Goal: Task Accomplishment & Management: Manage account settings

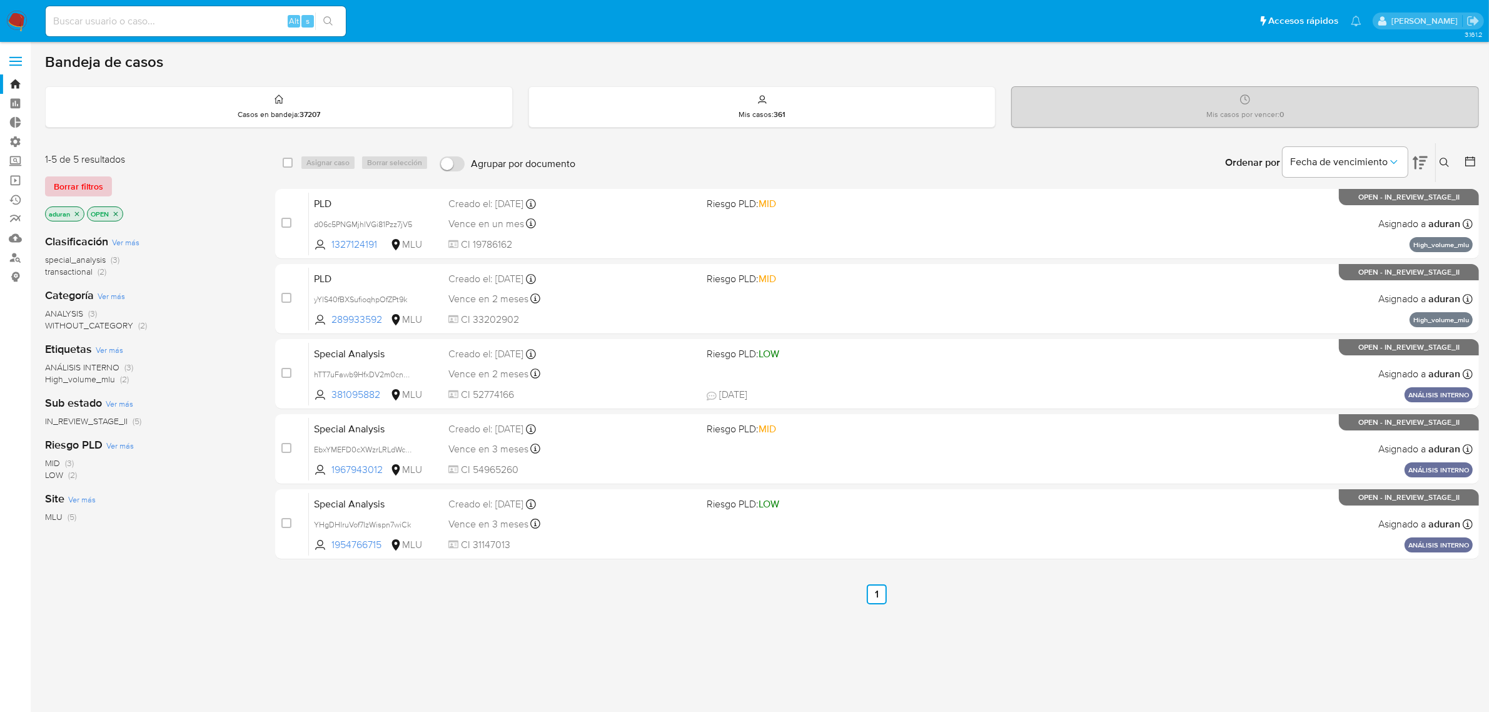
click at [92, 183] on span "Borrar filtros" at bounding box center [78, 187] width 49 height 18
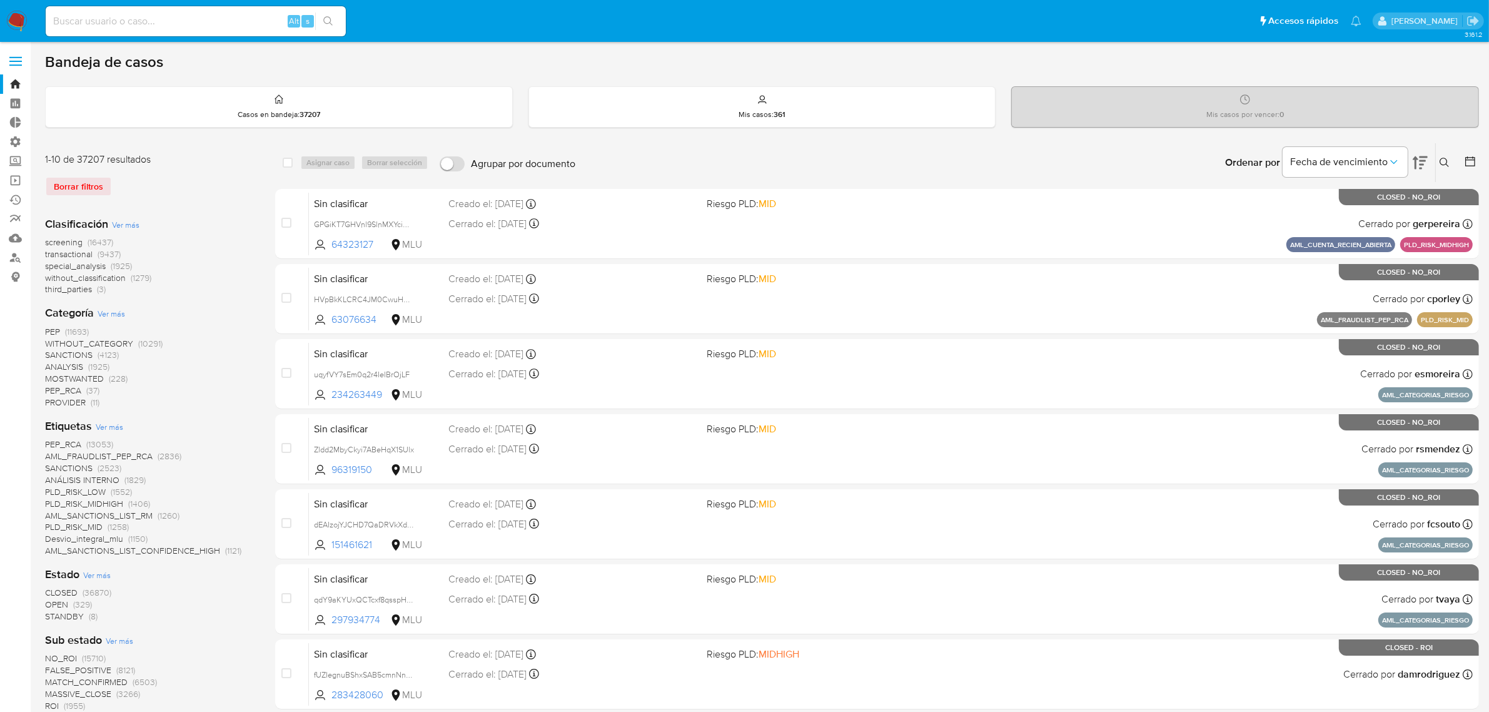
click at [1472, 159] on icon at bounding box center [1470, 161] width 10 height 10
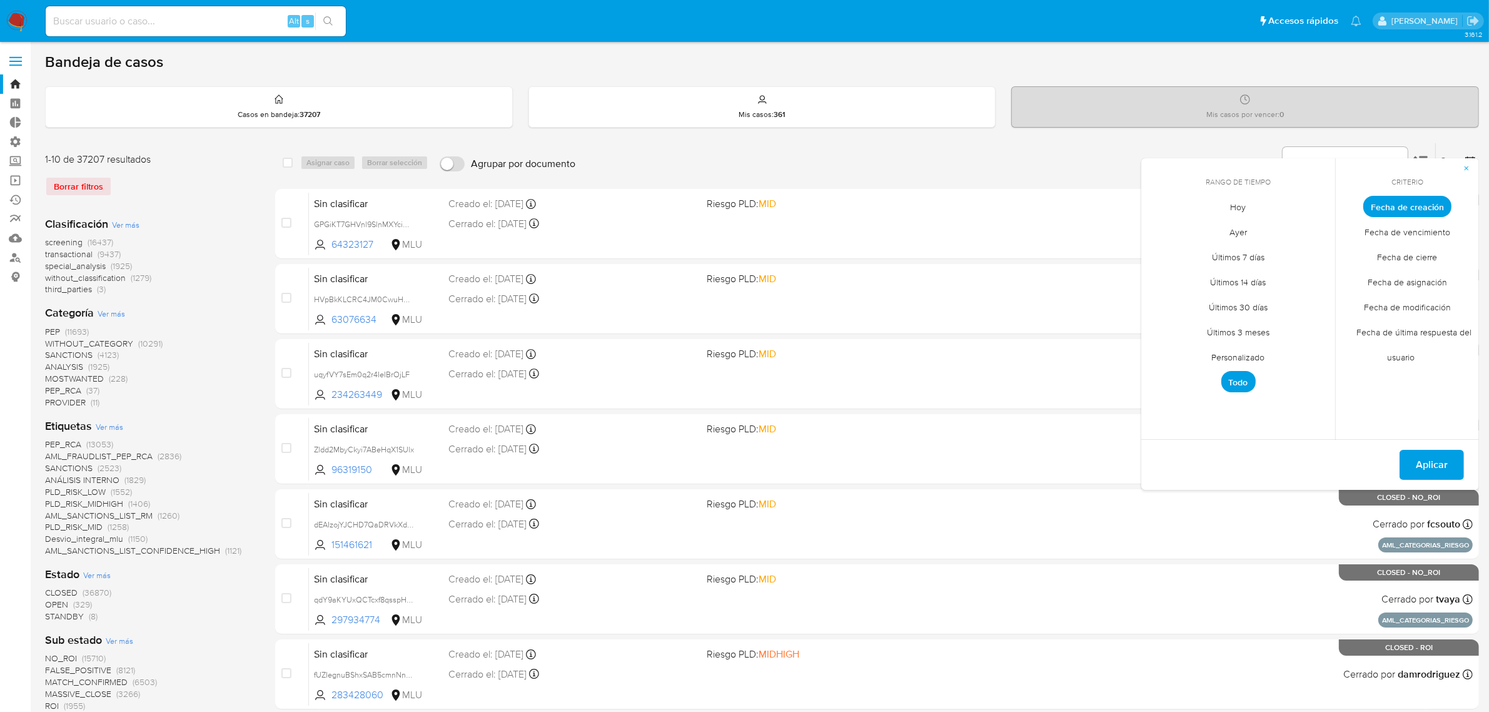
click at [1430, 260] on span "Fecha de cierre" at bounding box center [1408, 258] width 86 height 26
click at [1250, 357] on span "Personalizado" at bounding box center [1238, 358] width 79 height 26
click at [1158, 224] on icon "Mes anterior" at bounding box center [1160, 229] width 15 height 15
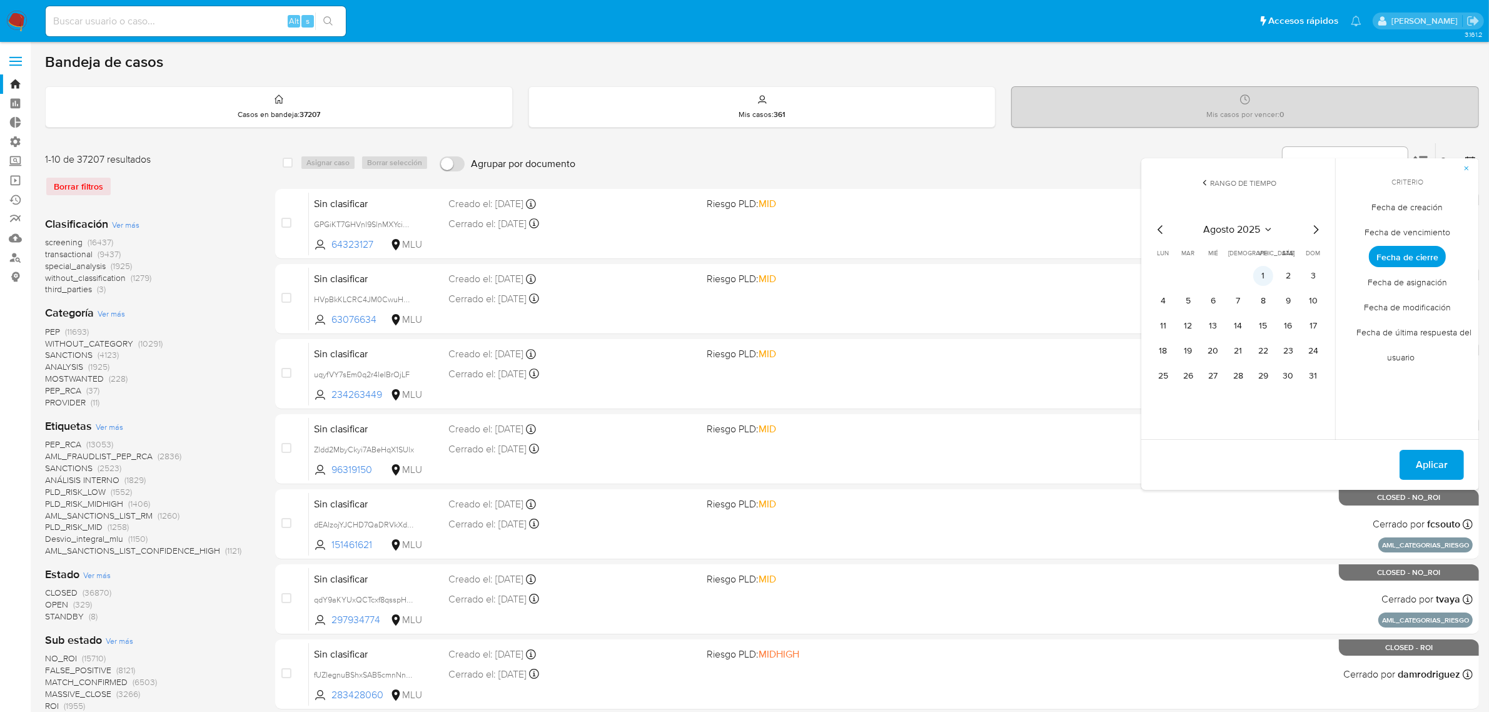
click at [1267, 277] on button "1" at bounding box center [1263, 276] width 20 height 20
click at [1315, 228] on icon "Mes siguiente" at bounding box center [1315, 229] width 15 height 15
click at [1164, 276] on button "1" at bounding box center [1163, 276] width 20 height 20
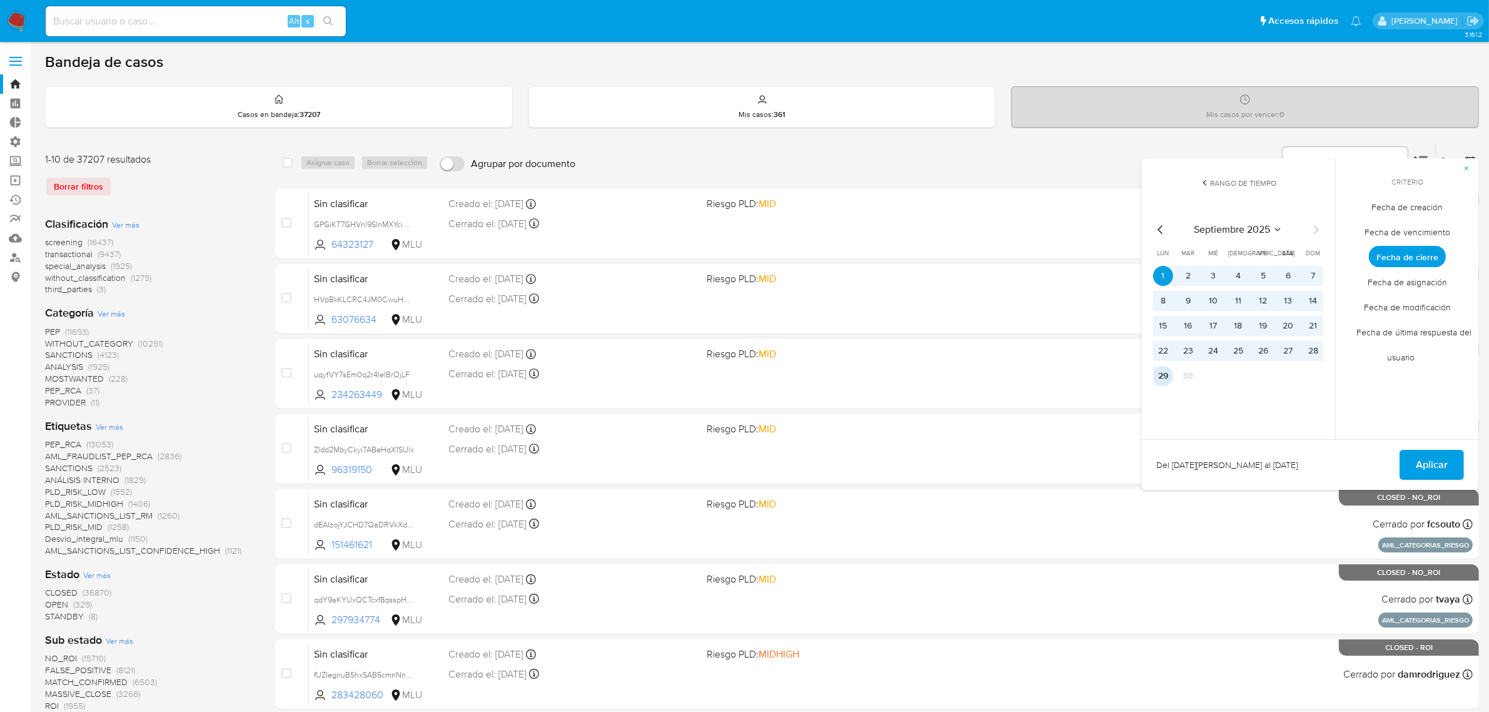
click at [1170, 378] on button "29" at bounding box center [1163, 376] width 20 height 20
click at [1403, 460] on button "Aplicar" at bounding box center [1432, 465] width 64 height 30
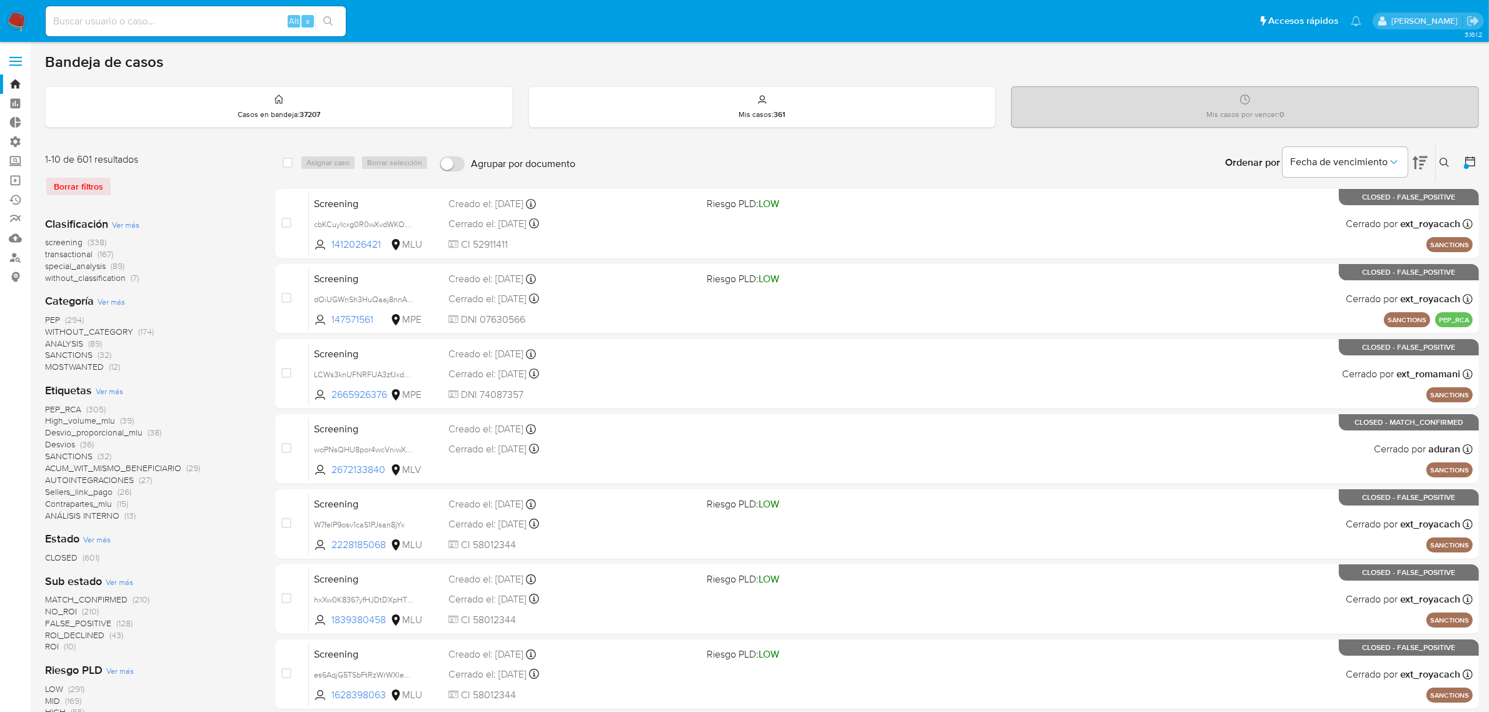
click at [124, 220] on span "Ver más" at bounding box center [126, 224] width 28 height 11
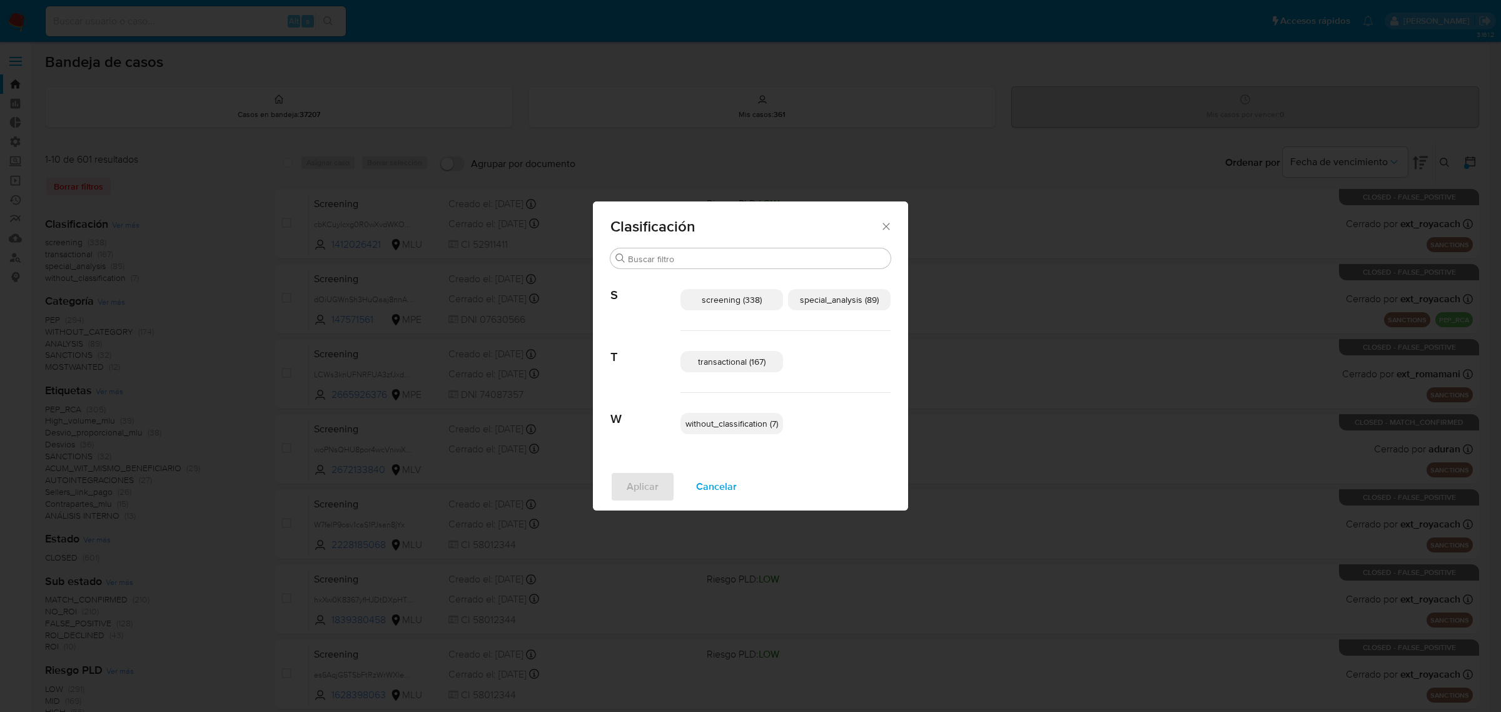
click at [736, 373] on div "transactional (167)" at bounding box center [786, 362] width 210 height 62
click at [742, 357] on span "transactional (167)" at bounding box center [732, 361] width 68 height 13
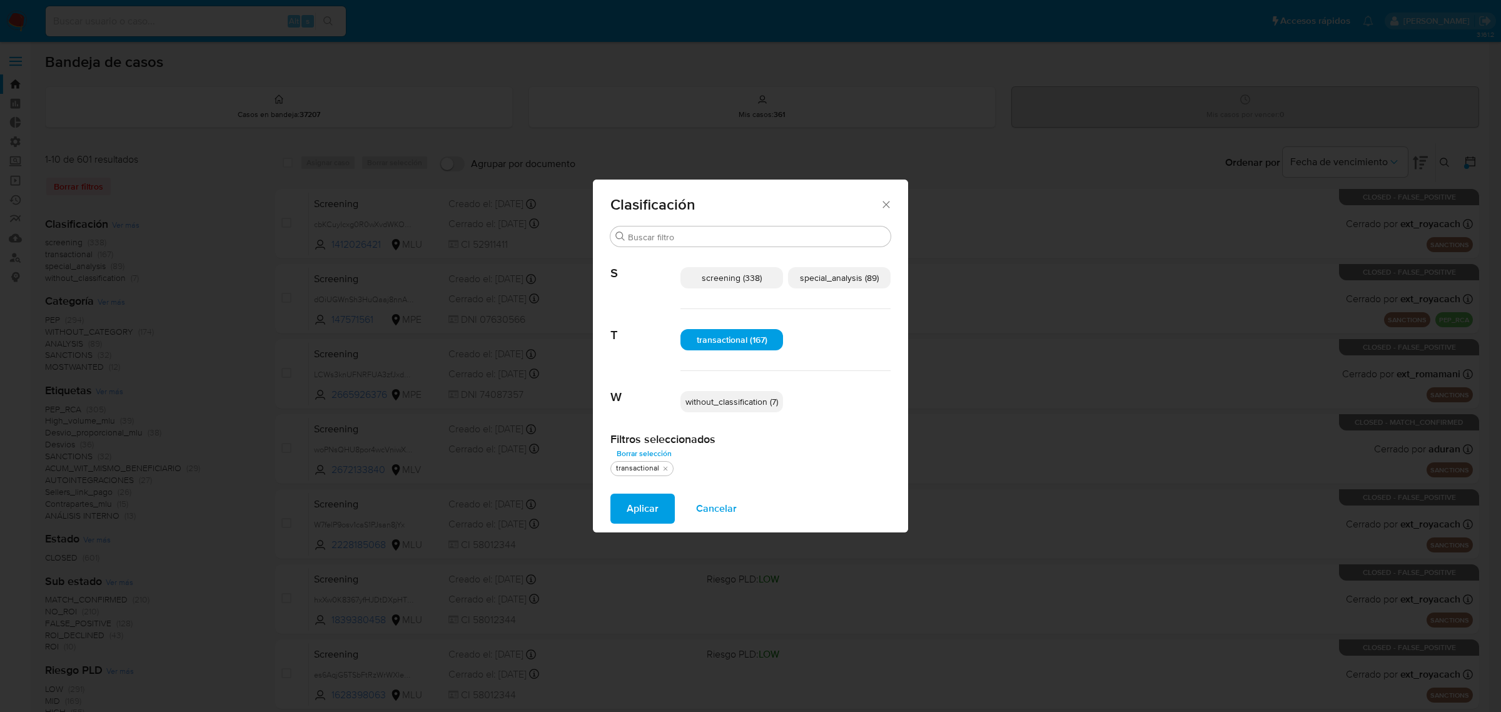
click at [863, 276] on span "special_analysis (89)" at bounding box center [839, 277] width 79 height 13
click at [731, 405] on span "without_classification (7)" at bounding box center [732, 401] width 93 height 13
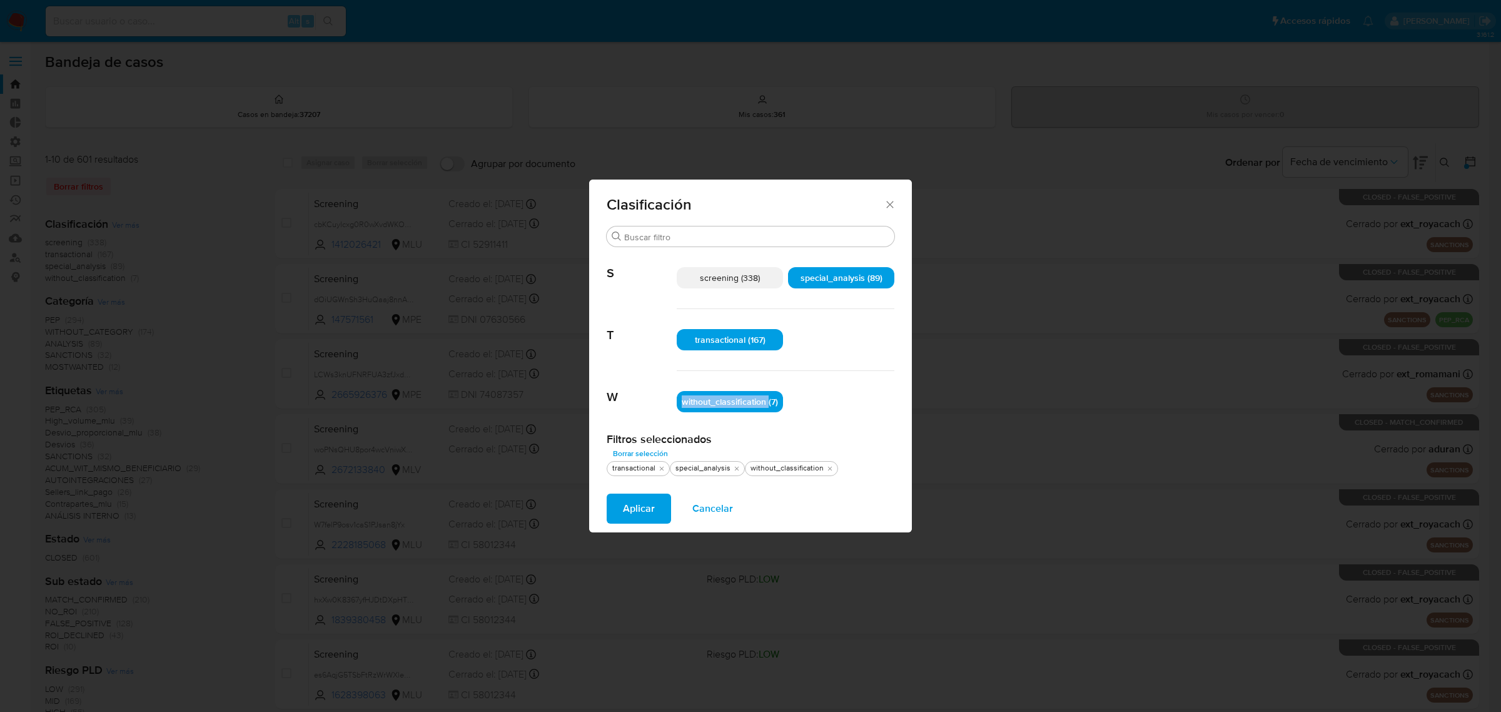
click at [731, 405] on span "without_classification (7)" at bounding box center [730, 401] width 96 height 13
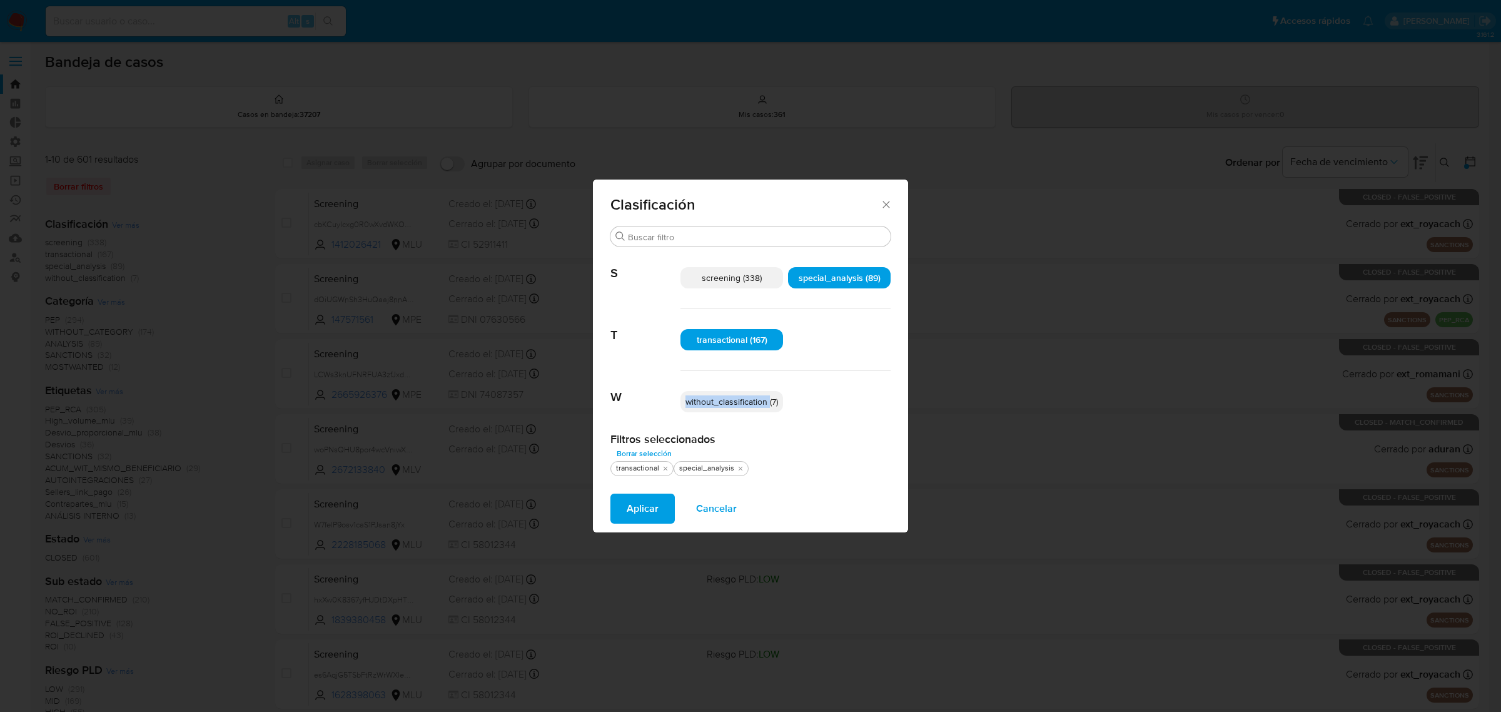
click at [629, 511] on span "Aplicar" at bounding box center [643, 509] width 32 height 28
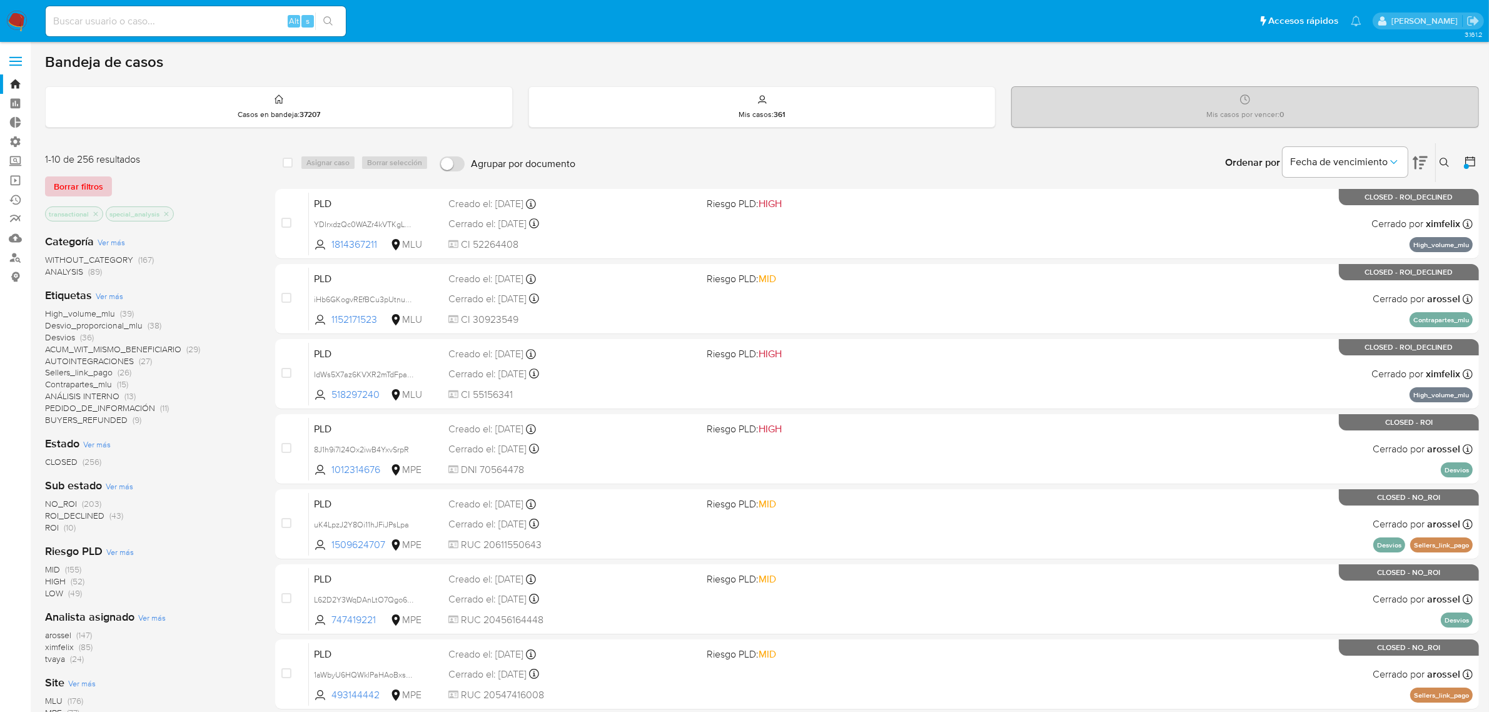
click at [82, 178] on span "Borrar filtros" at bounding box center [78, 187] width 49 height 18
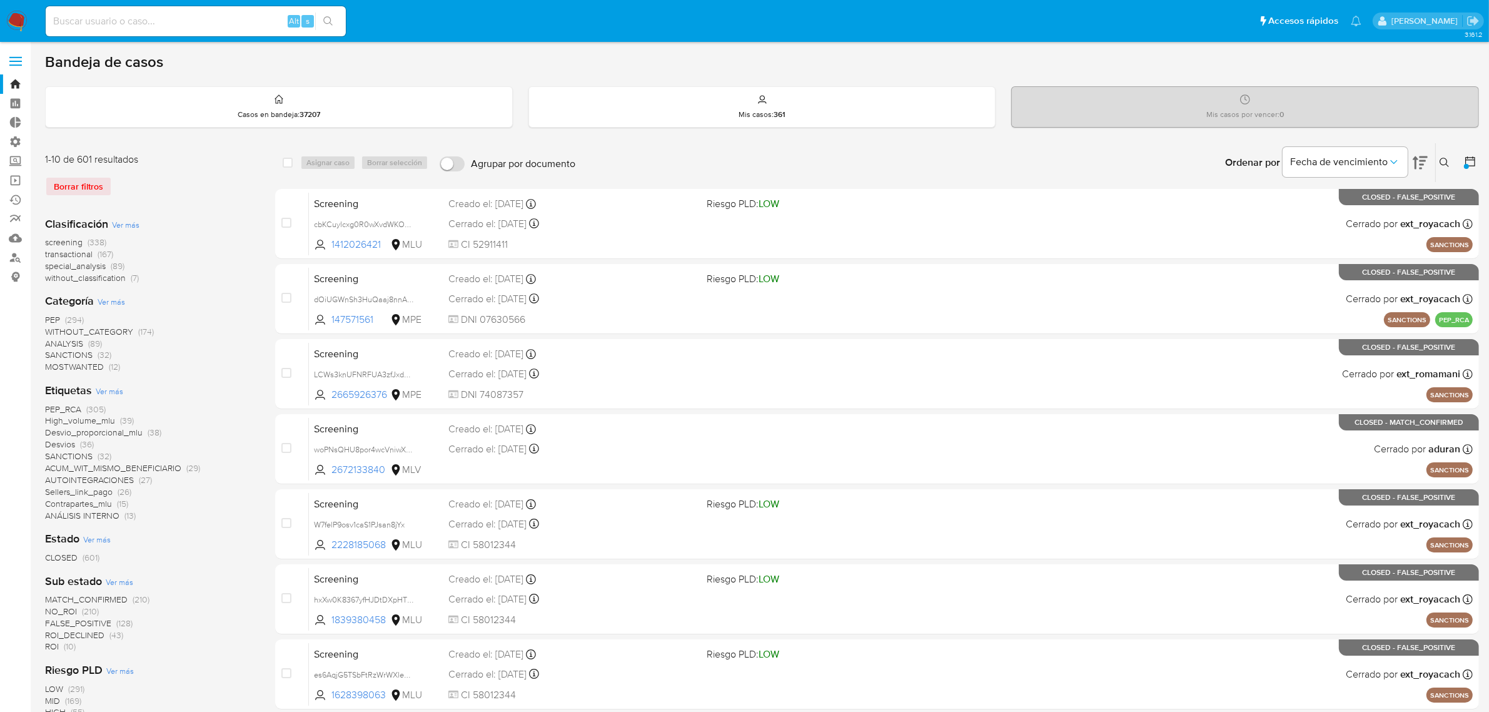
click at [18, 20] on img at bounding box center [16, 21] width 21 height 21
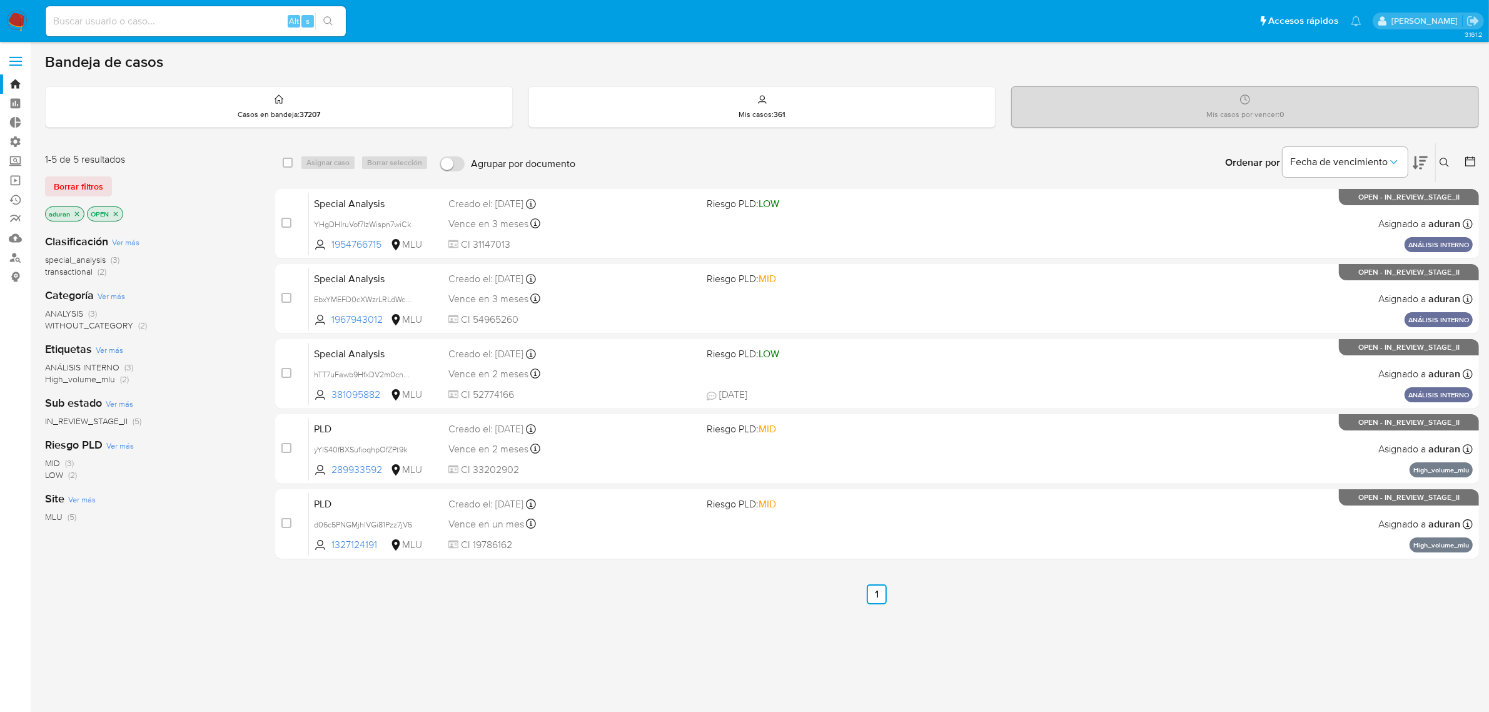
drag, startPoint x: 170, startPoint y: 543, endPoint x: 205, endPoint y: 565, distance: 41.3
click at [205, 565] on div "Clasificación Ver más special_analysis (3) transactional (2) Categoría Ver más …" at bounding box center [150, 436] width 210 height 425
click at [1467, 160] on icon at bounding box center [1470, 161] width 13 height 13
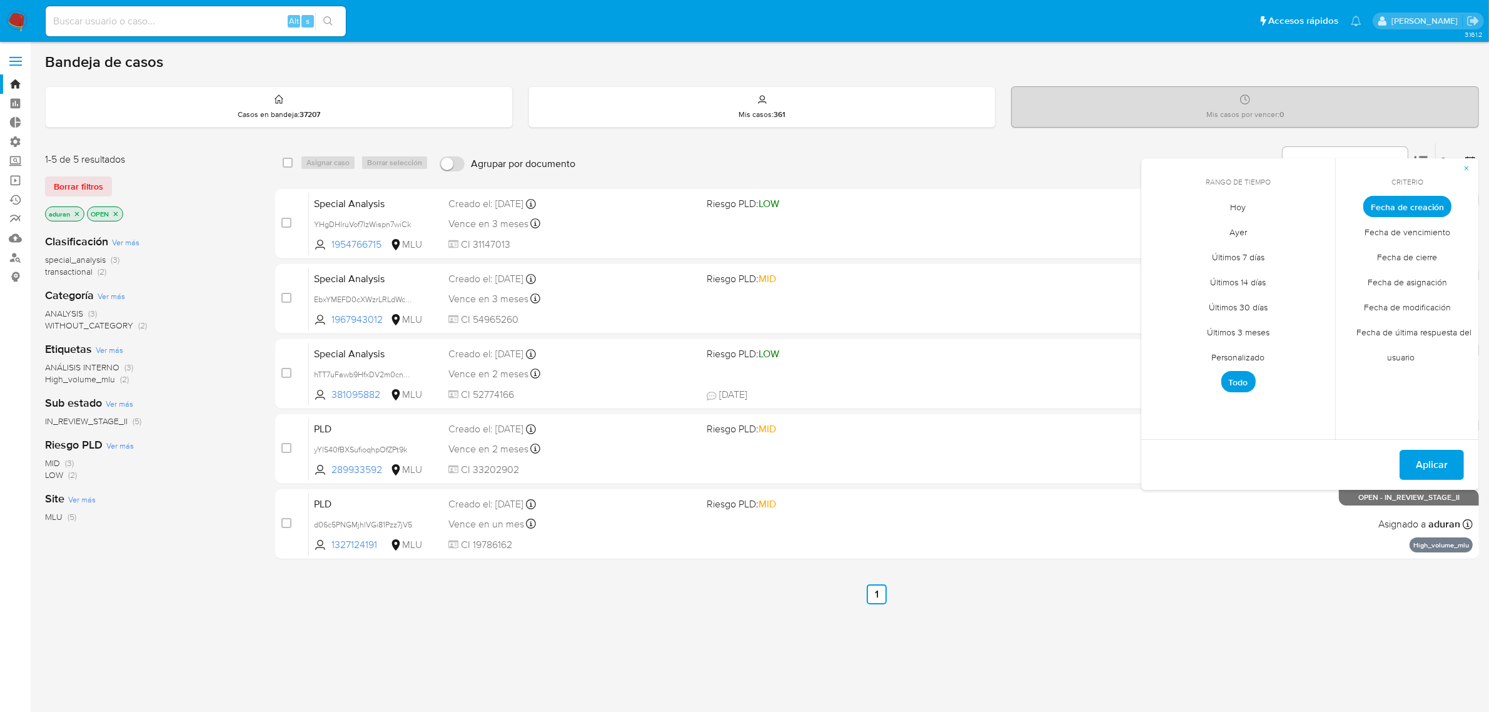
click at [1240, 355] on span "Personalizado" at bounding box center [1238, 358] width 79 height 26
click at [1411, 255] on span "Fecha de cierre" at bounding box center [1408, 258] width 86 height 26
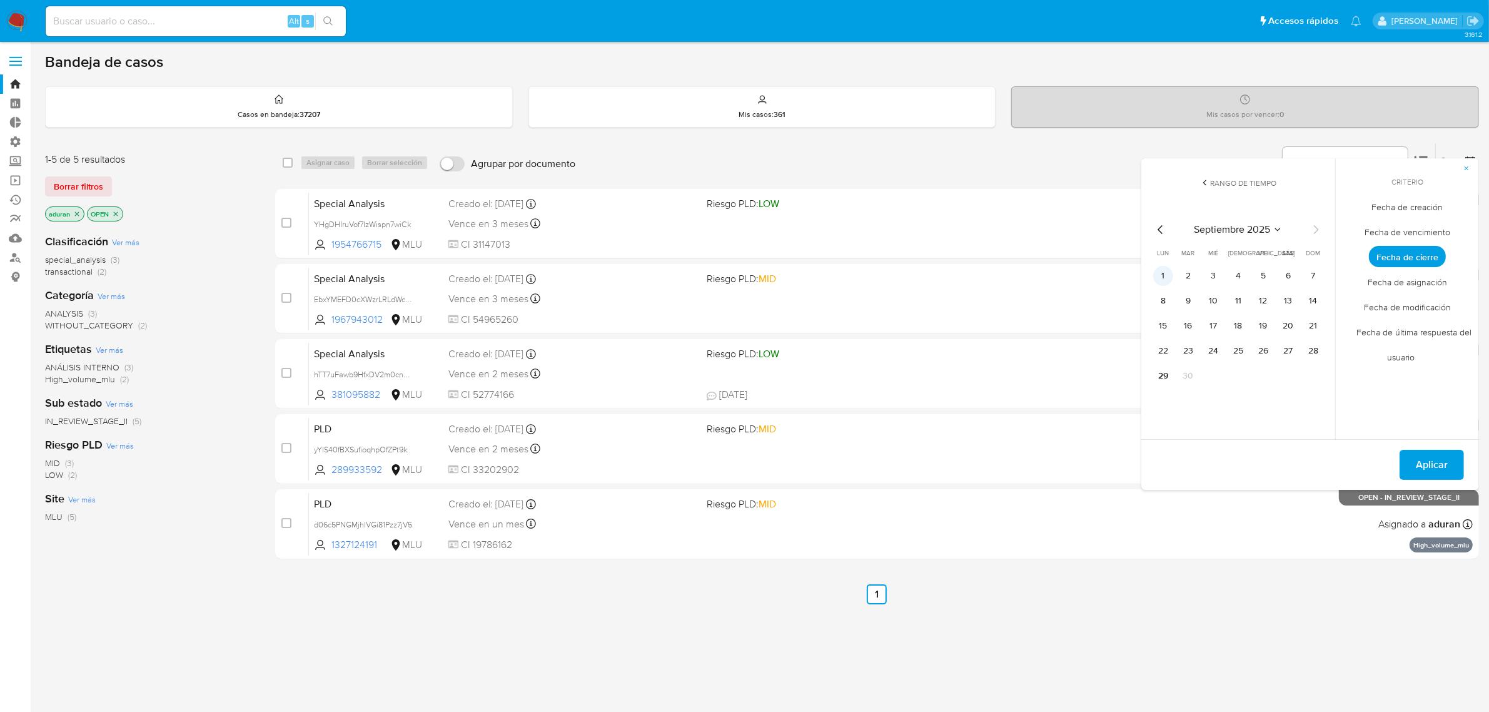
click at [1165, 273] on button "1" at bounding box center [1163, 276] width 20 height 20
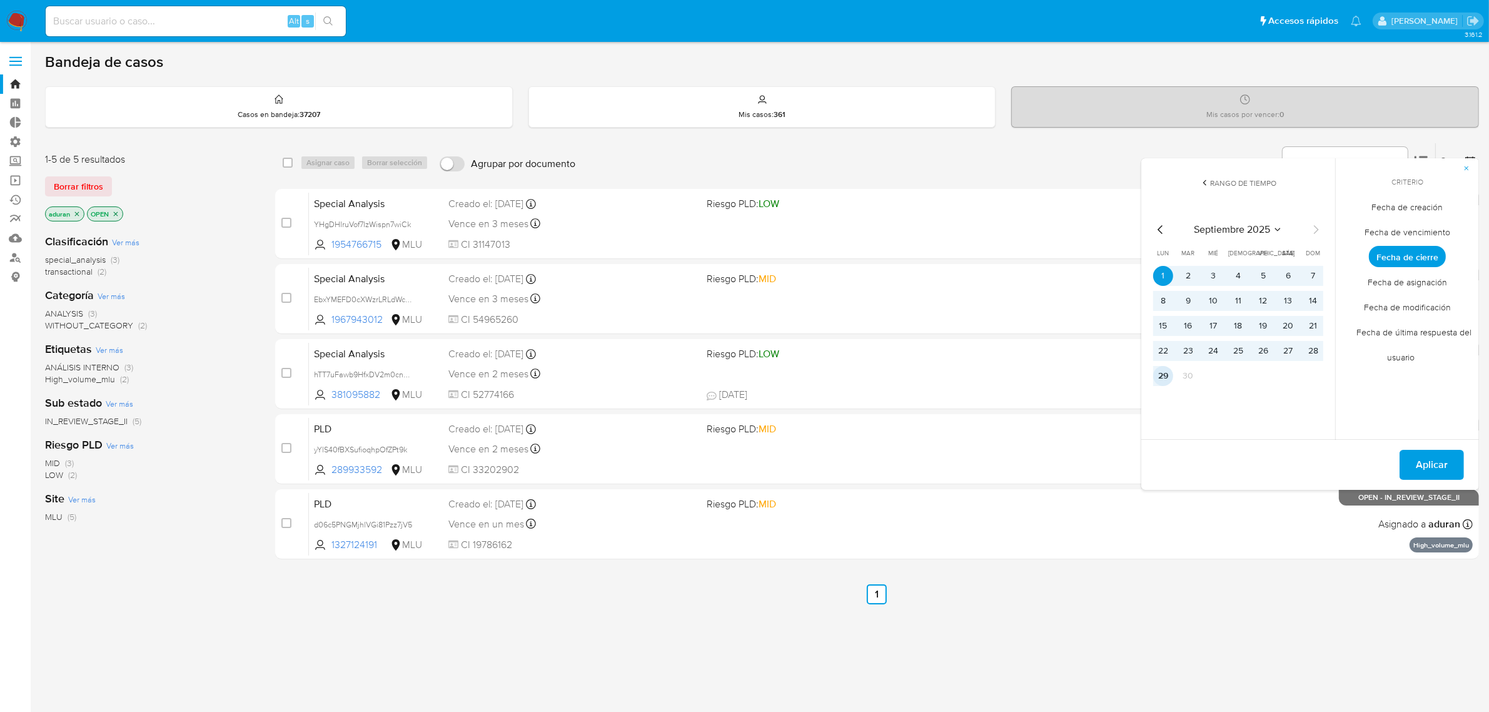
click at [1170, 382] on button "29" at bounding box center [1163, 376] width 20 height 20
click at [1440, 475] on span "Aplicar" at bounding box center [1432, 465] width 32 height 28
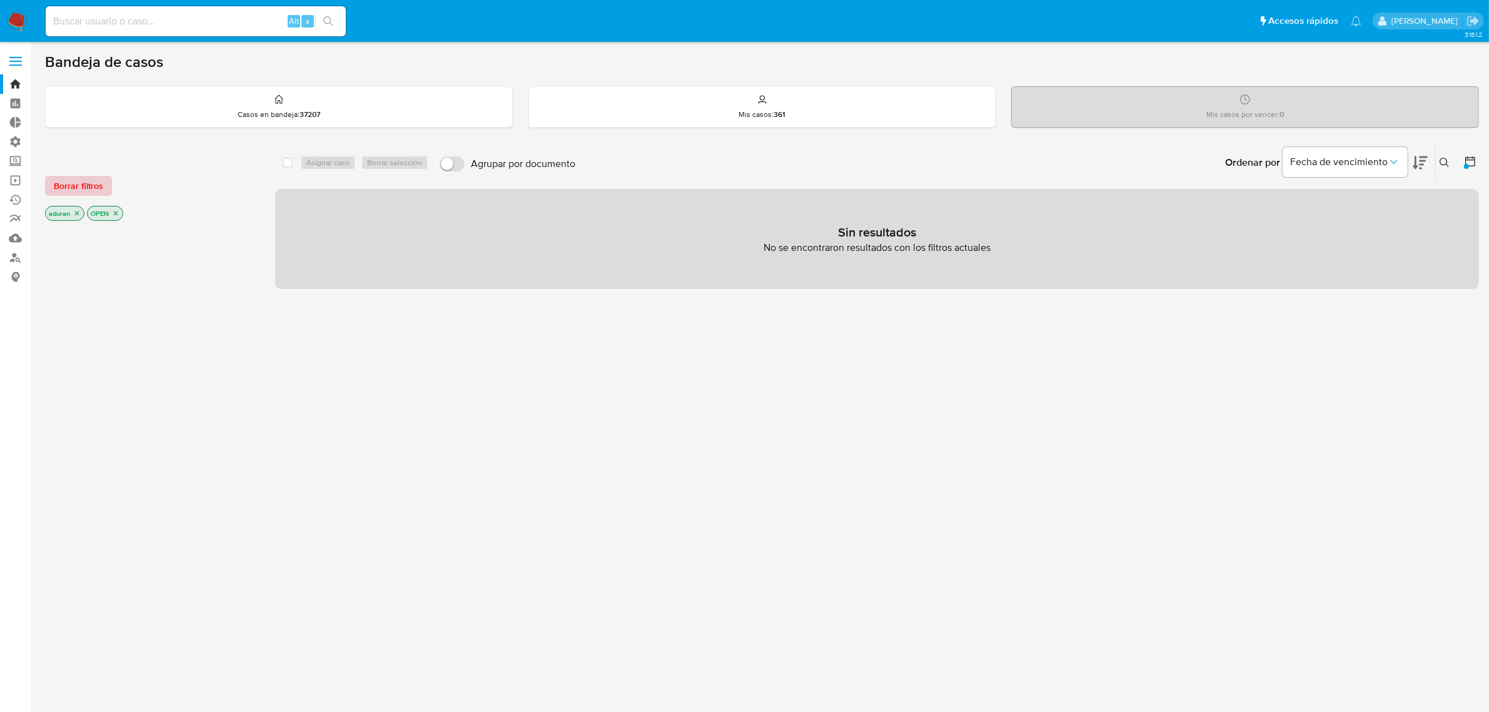
click at [85, 192] on span "Borrar filtros" at bounding box center [78, 186] width 49 height 18
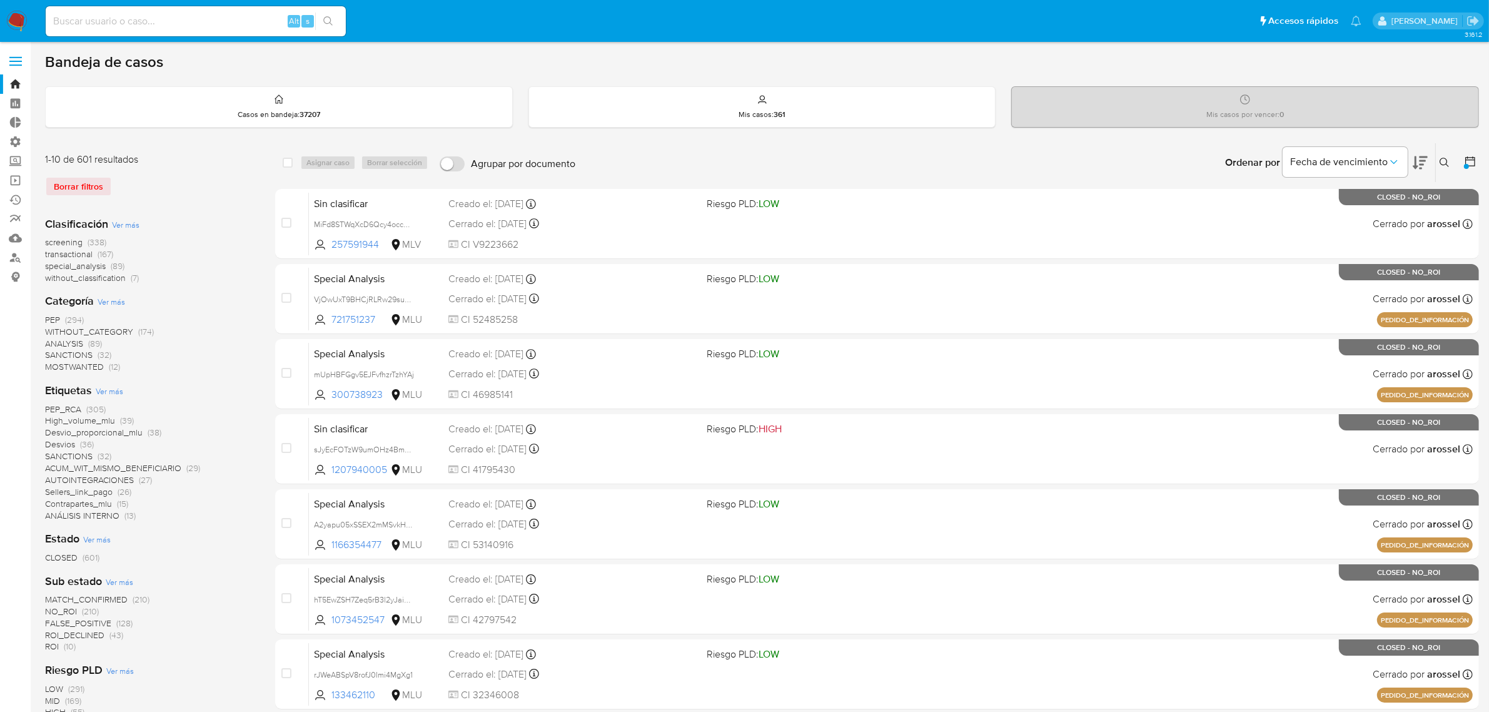
click at [121, 218] on div "Clasificación Ver más screening (338) transactional (167) special_analysis (89)…" at bounding box center [150, 250] width 210 height 68
click at [124, 224] on span "Ver más" at bounding box center [126, 224] width 28 height 11
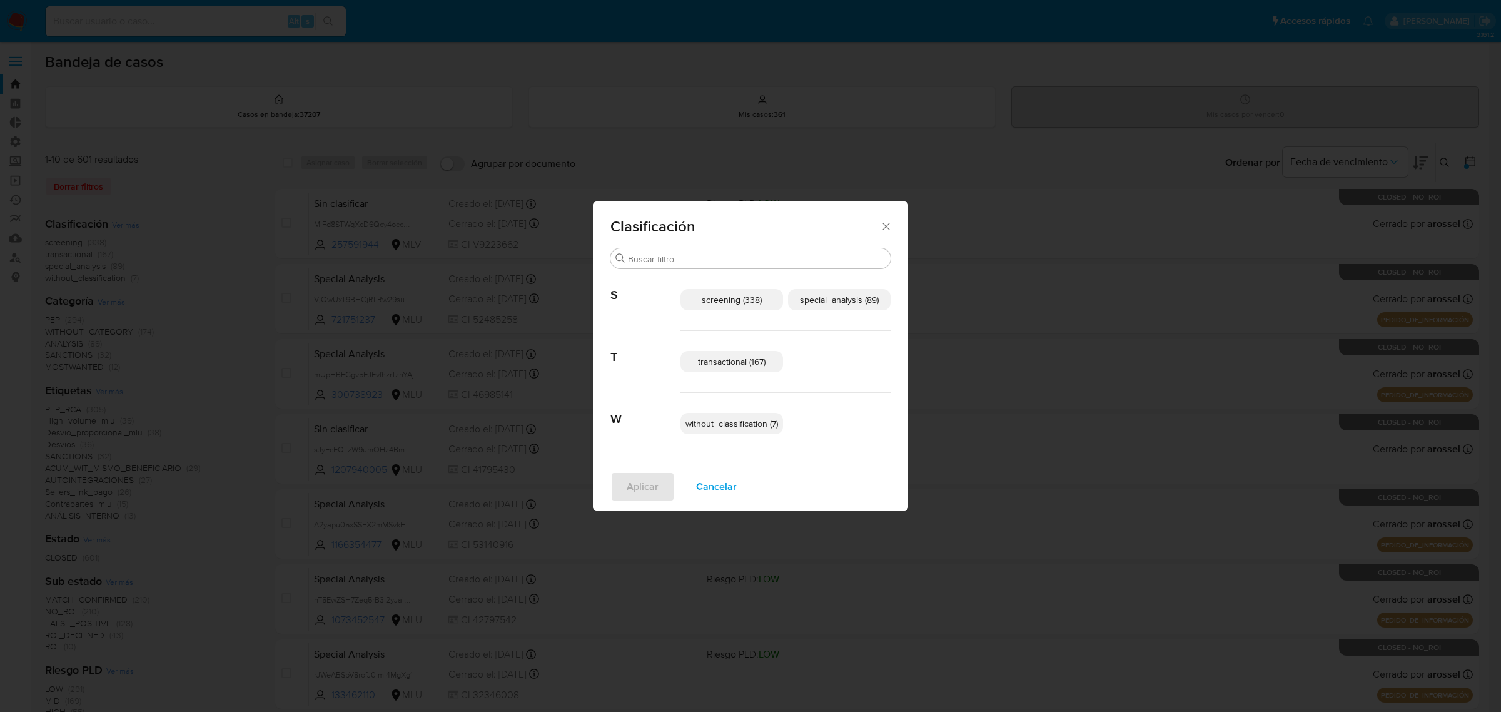
click at [709, 497] on span "Cancelar" at bounding box center [716, 487] width 41 height 28
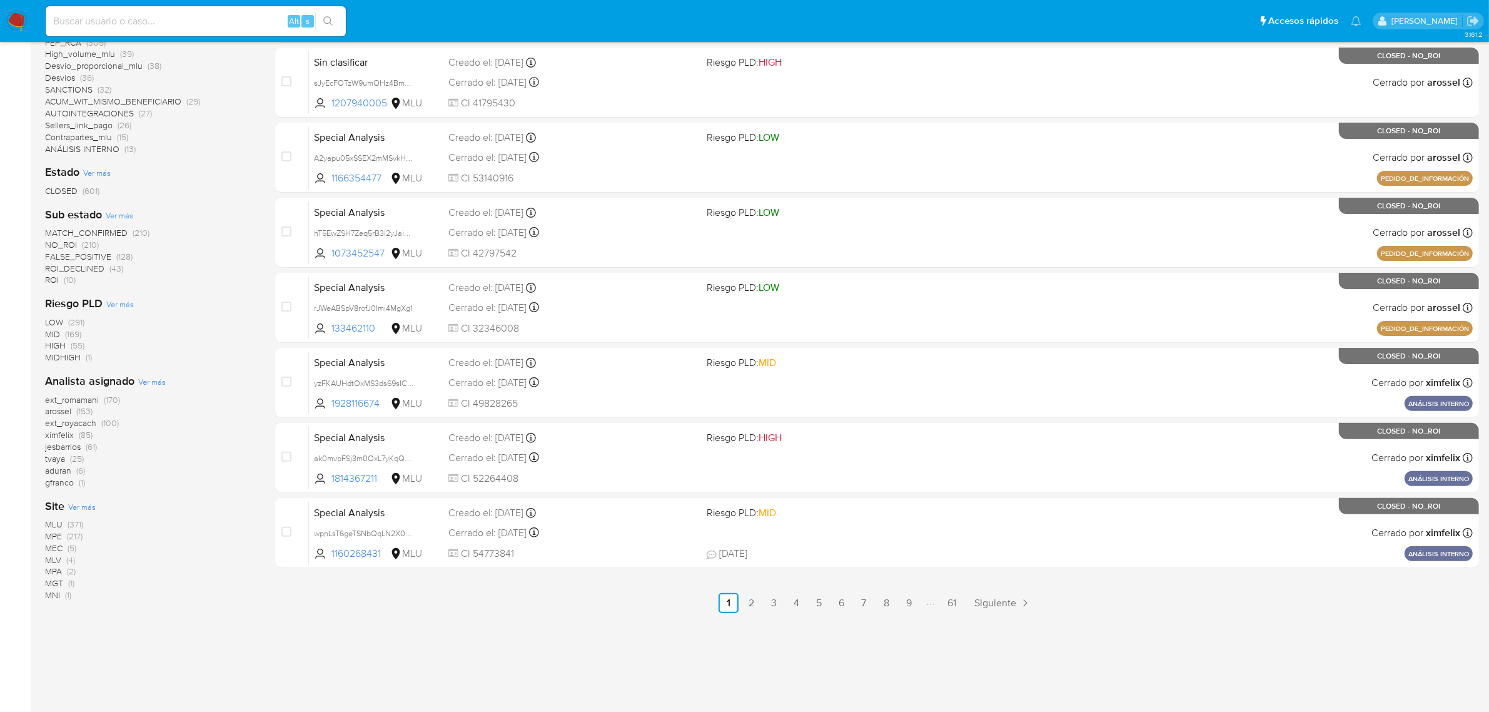
scroll to position [368, 0]
drag, startPoint x: 103, startPoint y: 428, endPoint x: 38, endPoint y: 432, distance: 65.2
click at [38, 432] on main "3.161.2" at bounding box center [744, 172] width 1489 height 1081
click at [19, 18] on img at bounding box center [16, 21] width 21 height 21
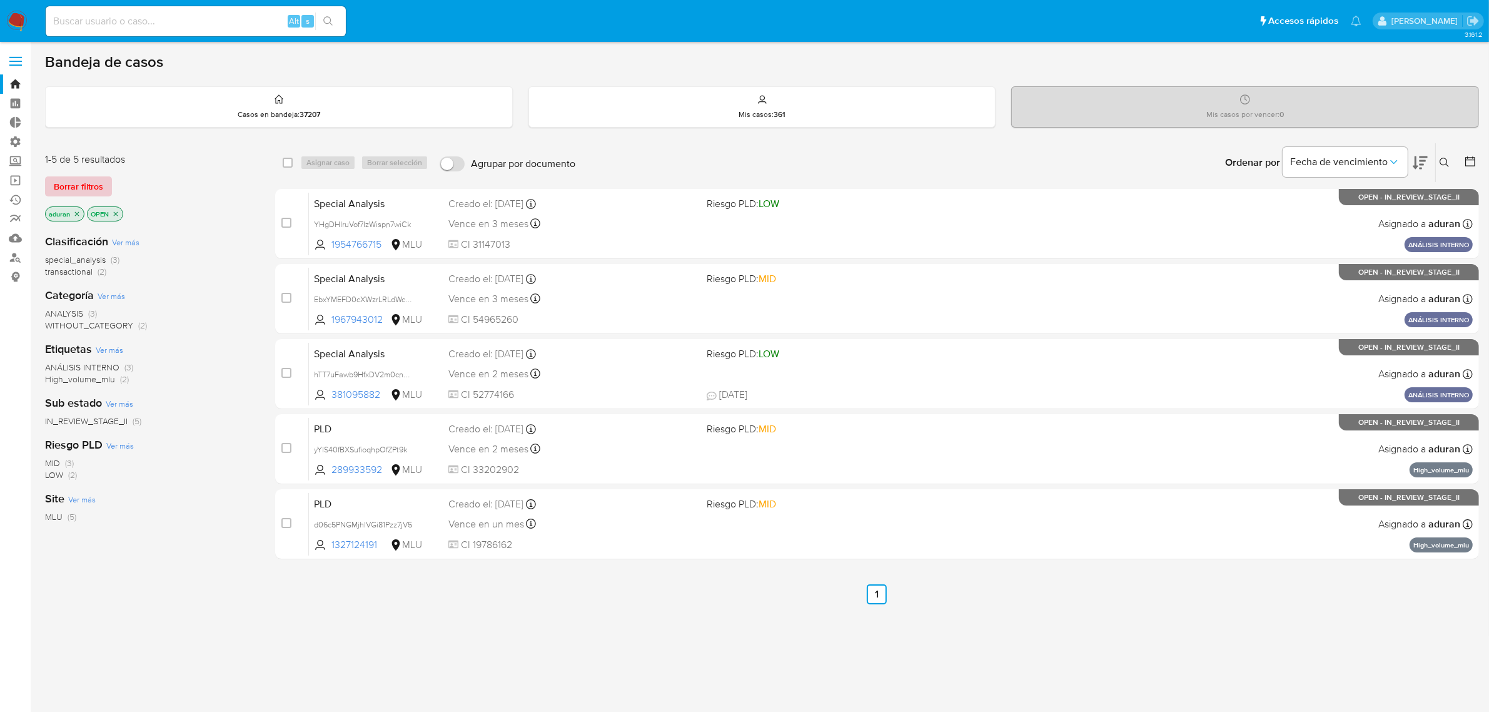
click at [76, 186] on span "Borrar filtros" at bounding box center [78, 187] width 49 height 18
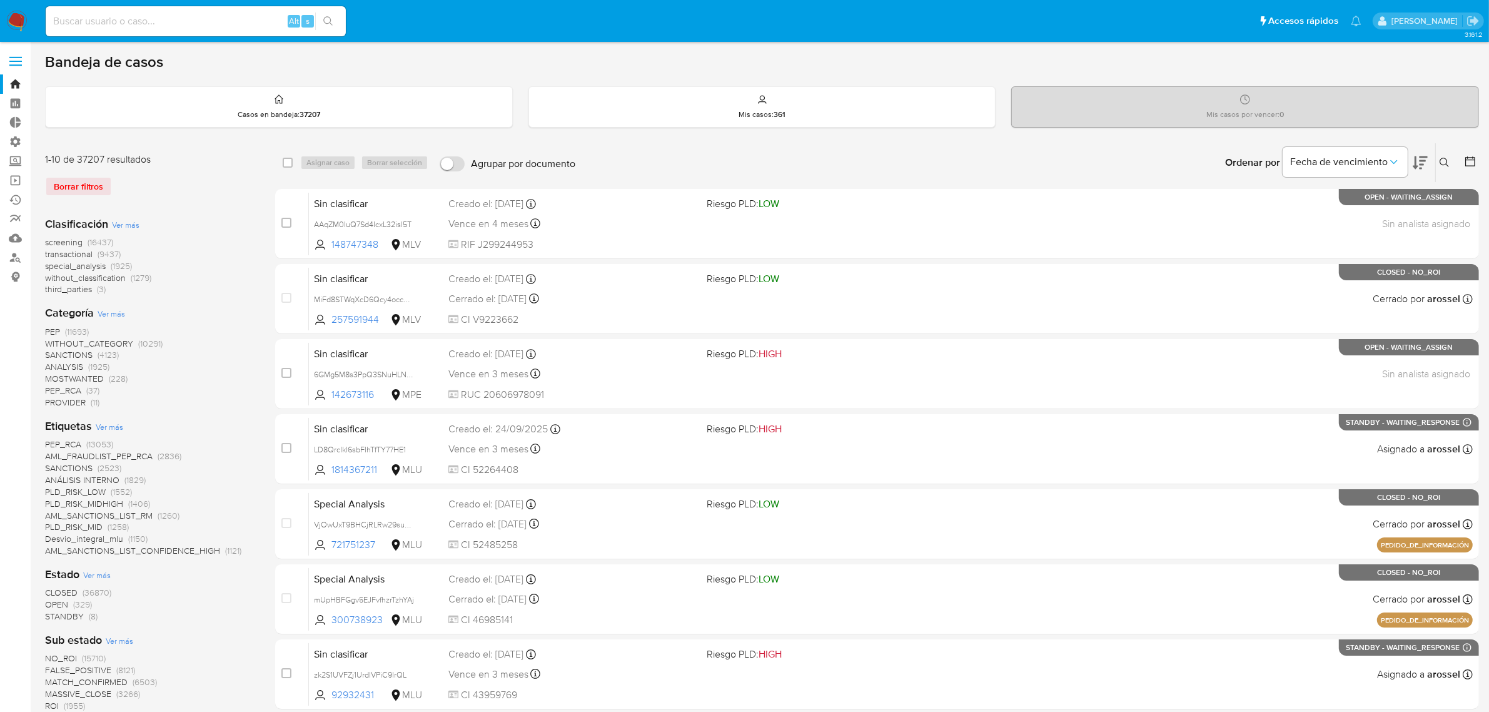
scroll to position [78, 0]
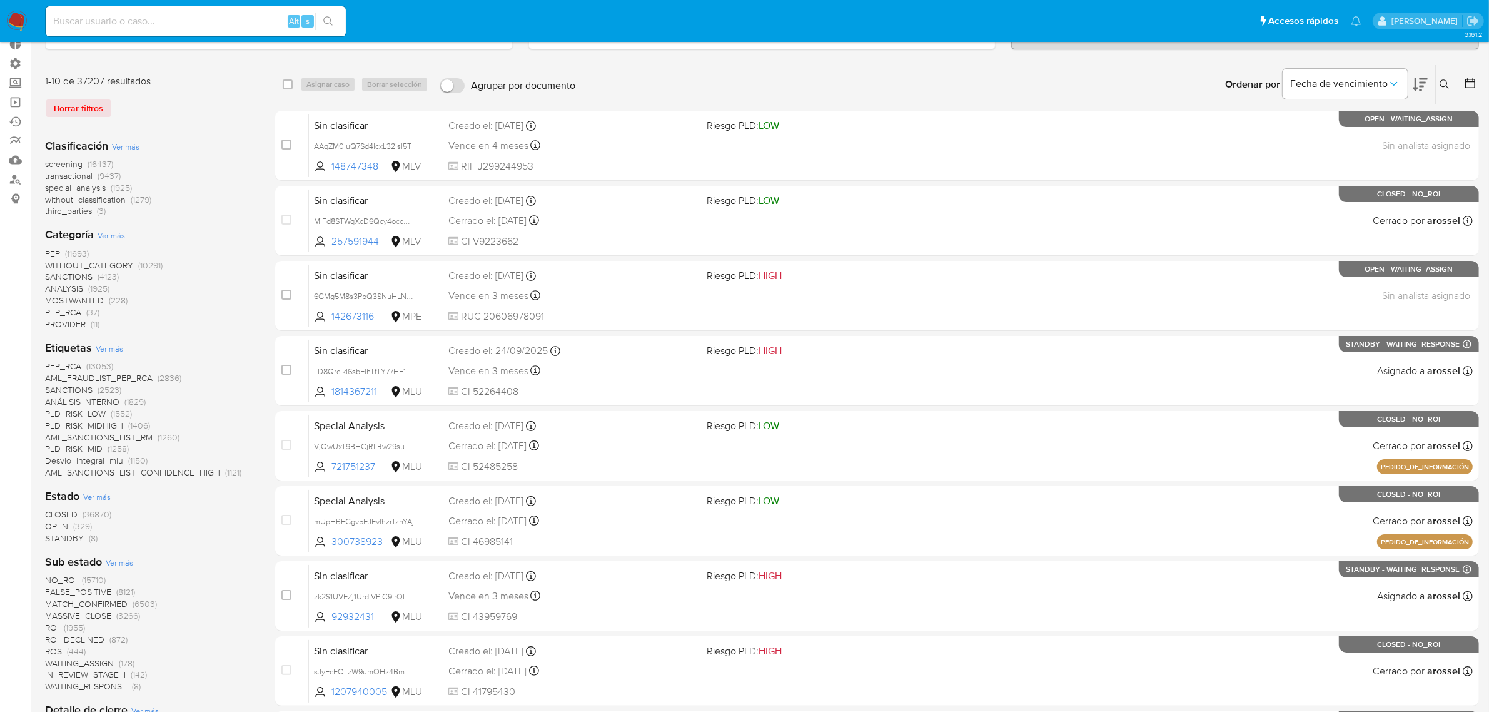
click at [52, 538] on span "STANDBY" at bounding box center [64, 538] width 39 height 13
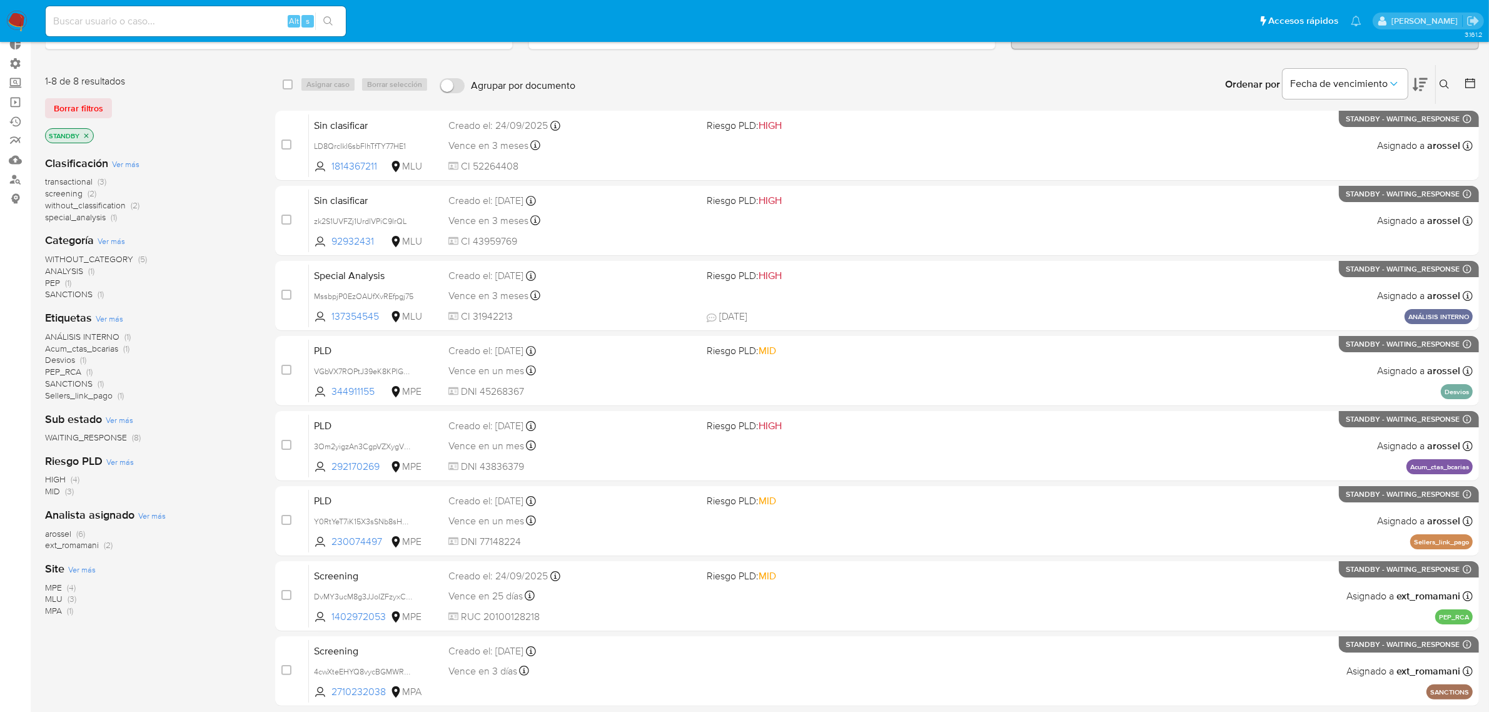
click at [136, 651] on div "1-8 de 8 resultados Borrar filtros STANDBY Clasificación Ver más transactional …" at bounding box center [150, 407] width 210 height 687
click at [22, 16] on img at bounding box center [16, 21] width 21 height 21
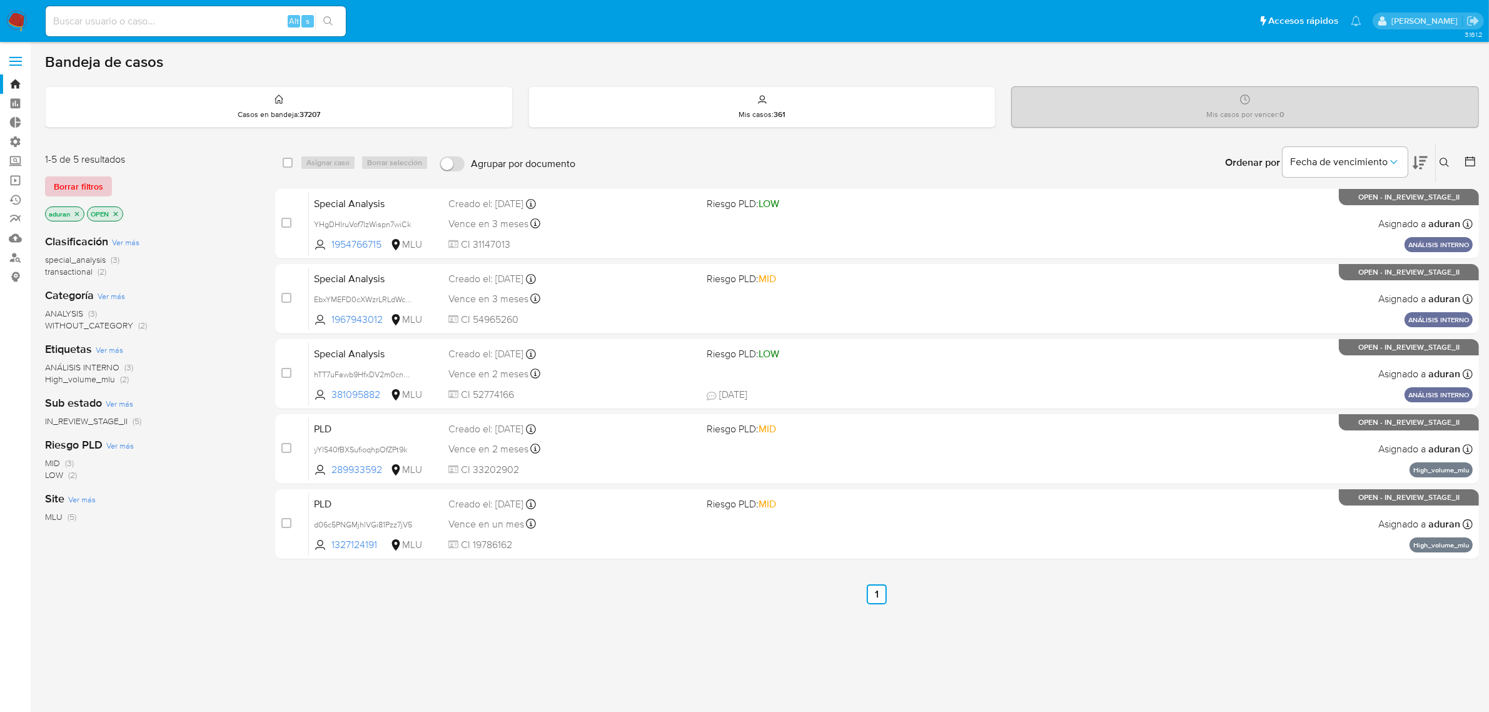
click at [70, 178] on span "Borrar filtros" at bounding box center [78, 187] width 49 height 18
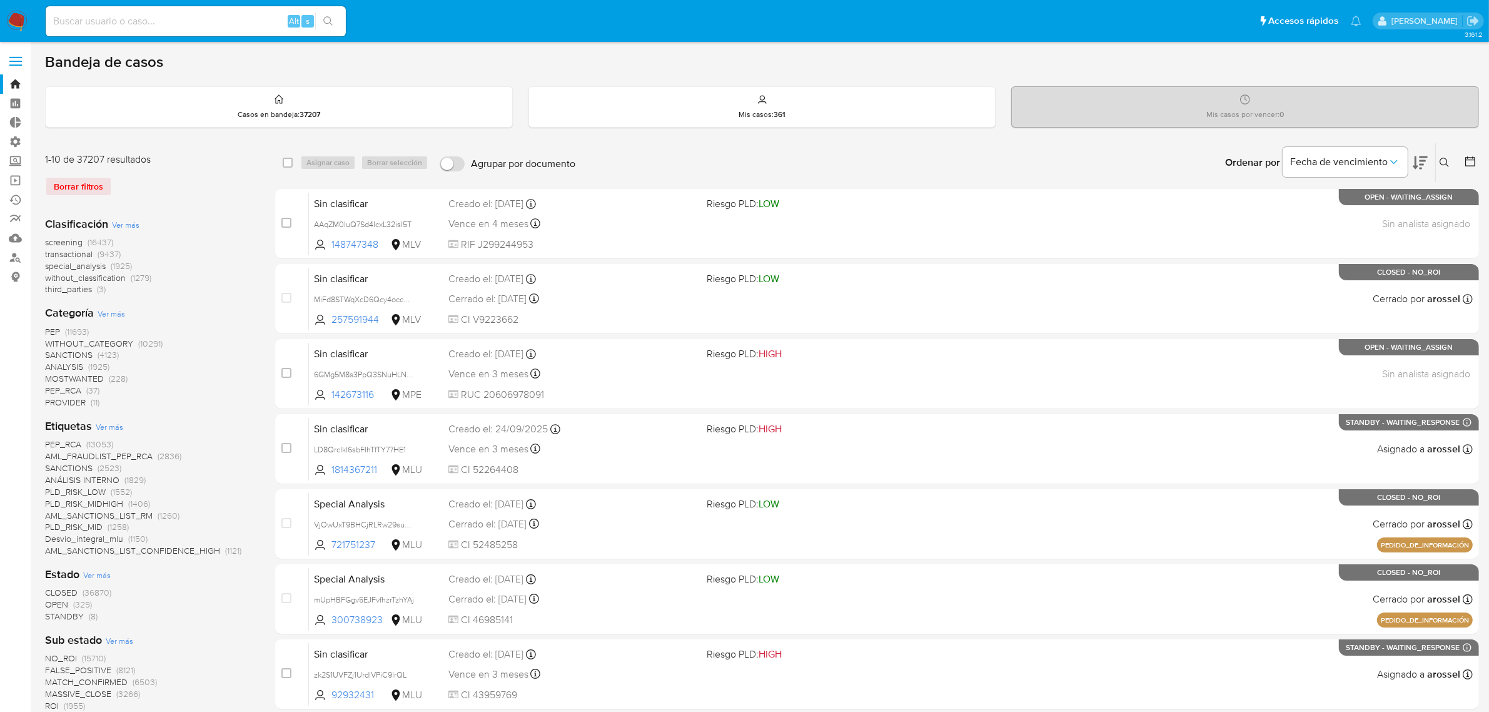
click at [1460, 161] on div at bounding box center [1468, 162] width 23 height 39
click at [1474, 161] on icon at bounding box center [1470, 161] width 13 height 13
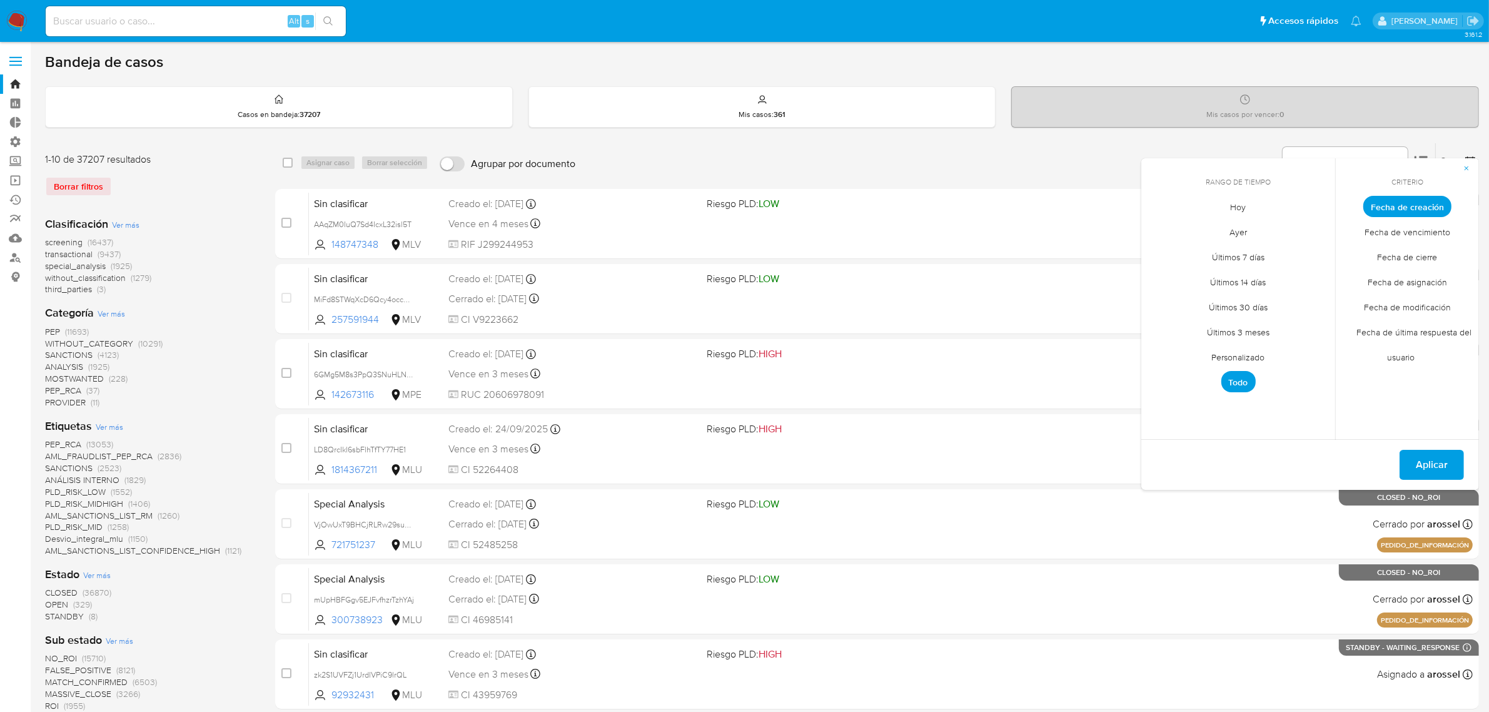
click at [1402, 255] on span "Fecha de cierre" at bounding box center [1408, 258] width 86 height 26
click at [1242, 352] on span "Personalizado" at bounding box center [1238, 358] width 79 height 26
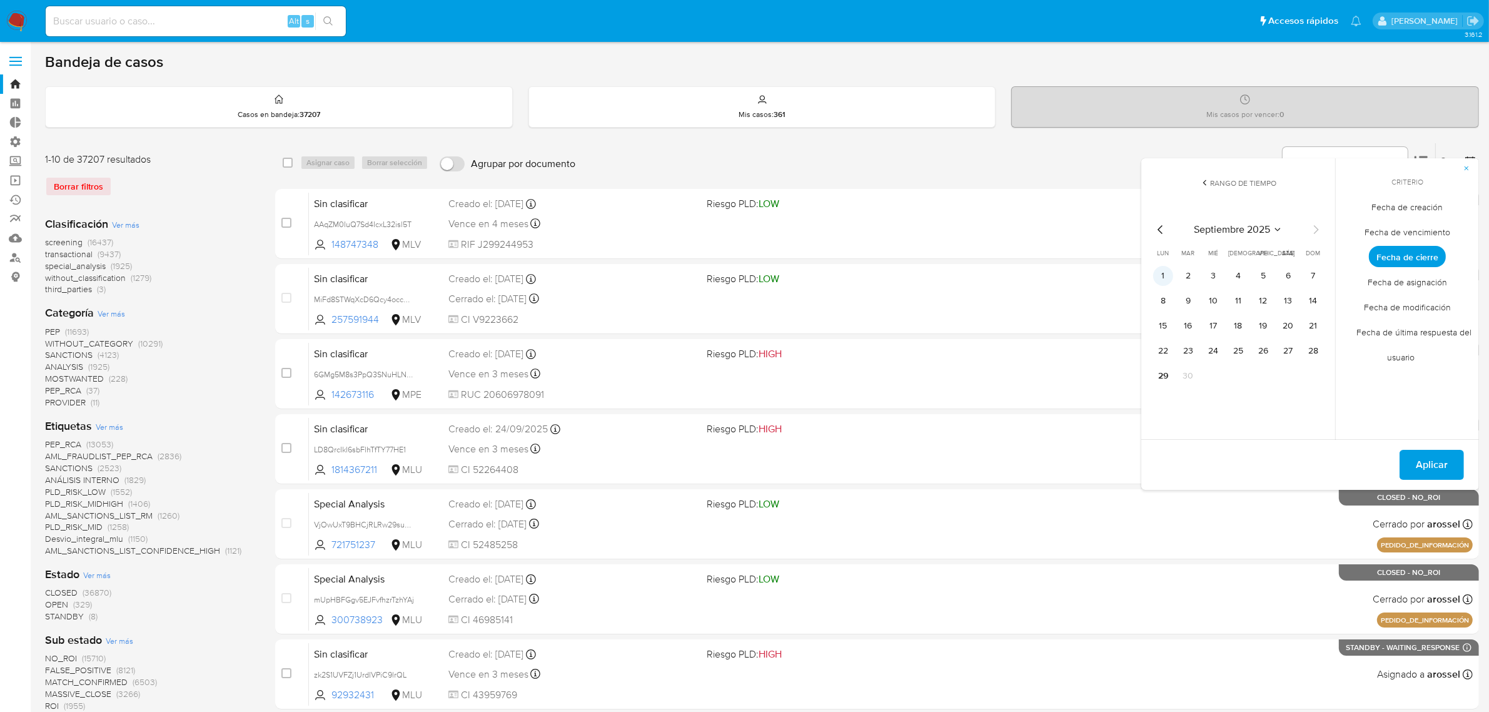
click at [1167, 269] on button "1" at bounding box center [1163, 276] width 20 height 20
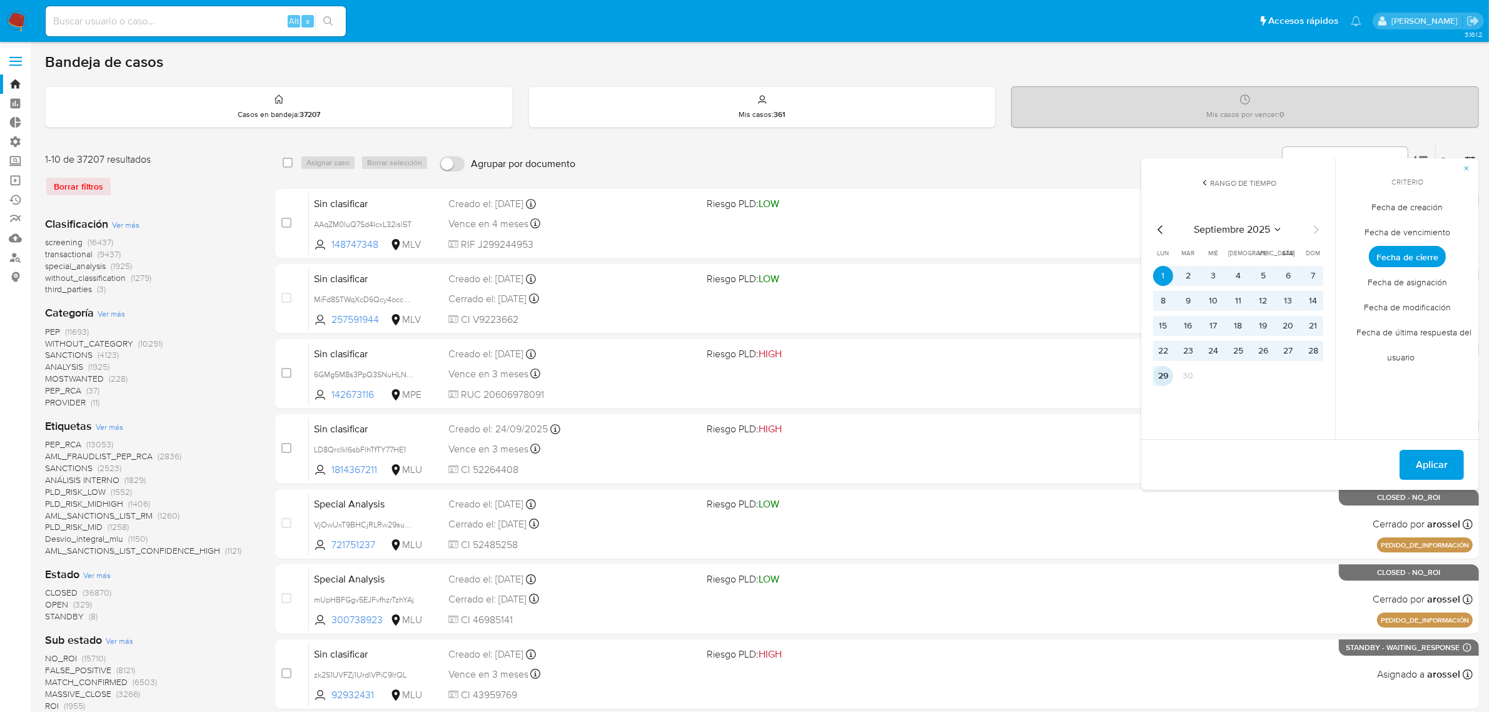
click at [1160, 377] on button "29" at bounding box center [1163, 376] width 20 height 20
click at [1422, 463] on span "Aplicar" at bounding box center [1432, 465] width 32 height 28
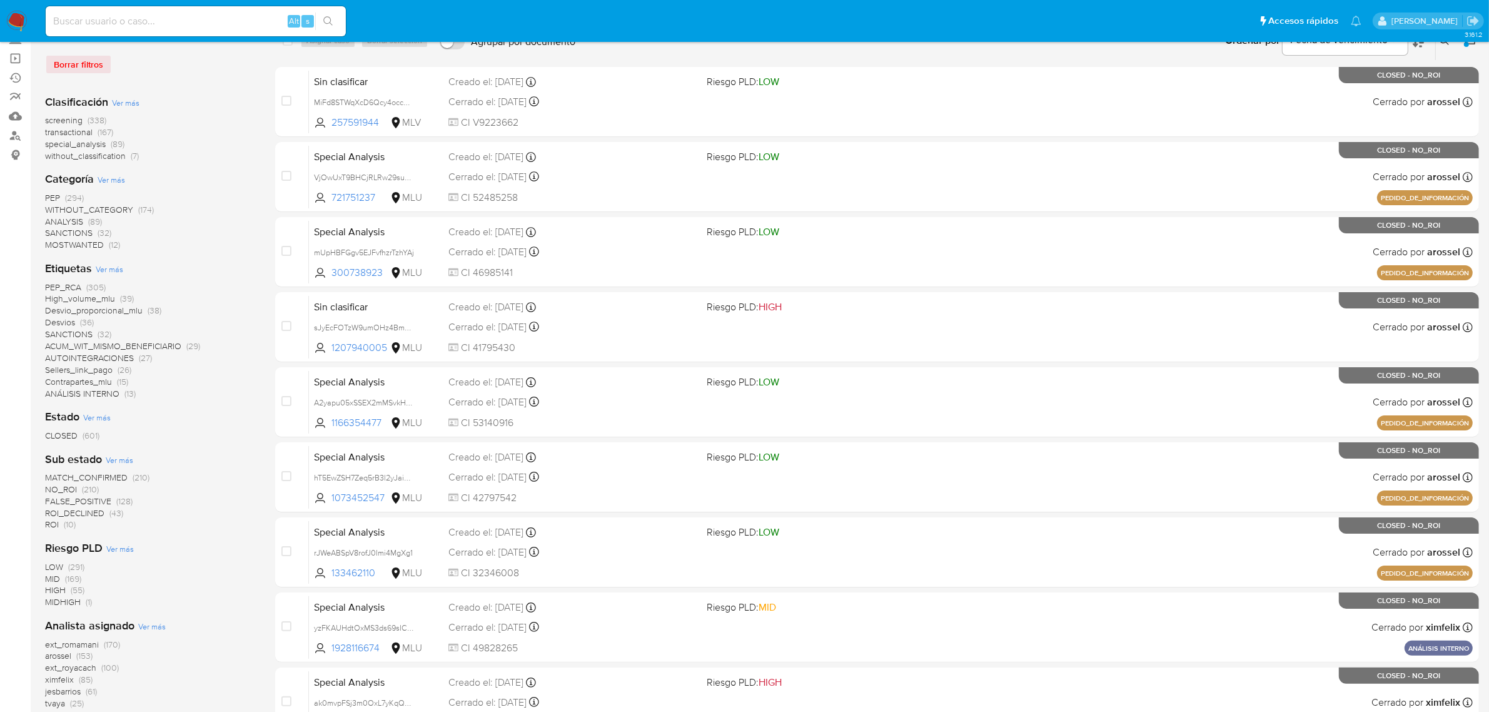
scroll to position [235, 0]
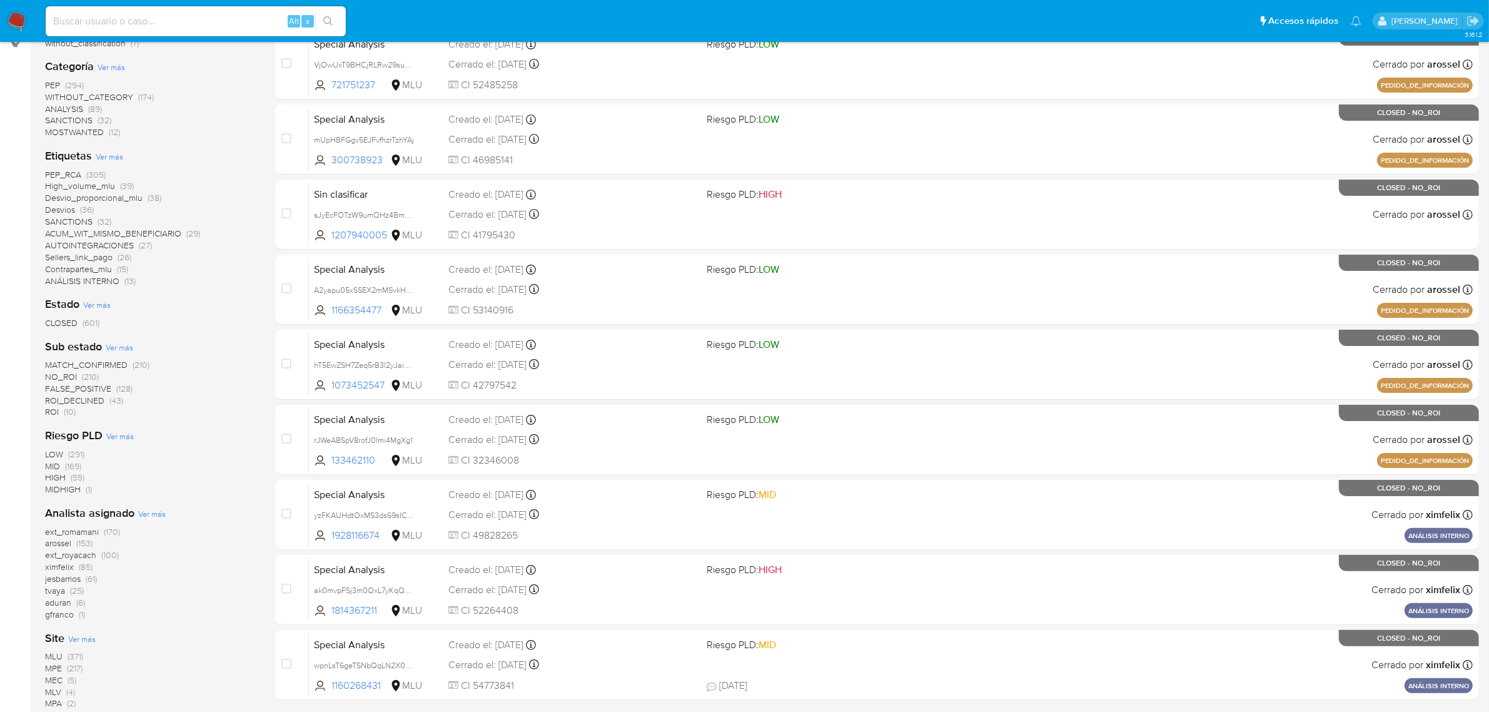
click at [56, 591] on span "tvaya" at bounding box center [55, 590] width 20 height 13
